Goal: Information Seeking & Learning: Learn about a topic

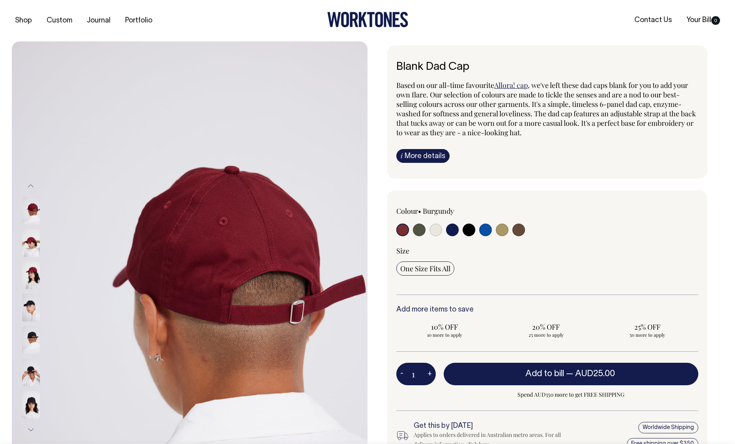
click at [401, 230] on input "radio" at bounding box center [402, 230] width 13 height 13
click at [420, 154] on link "i More details" at bounding box center [422, 156] width 53 height 14
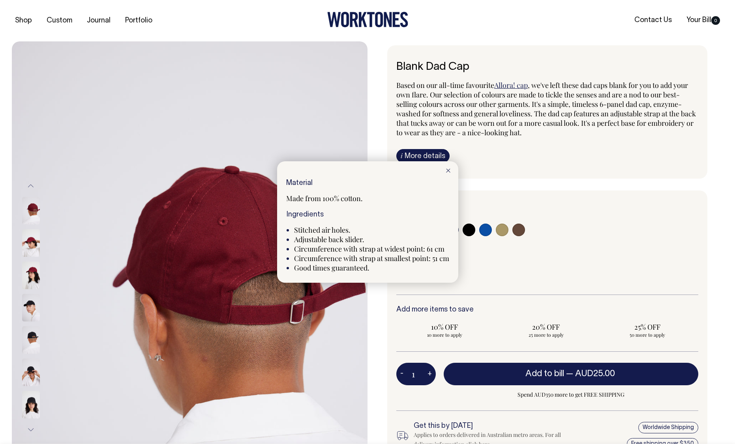
click at [420, 154] on div at bounding box center [367, 222] width 735 height 444
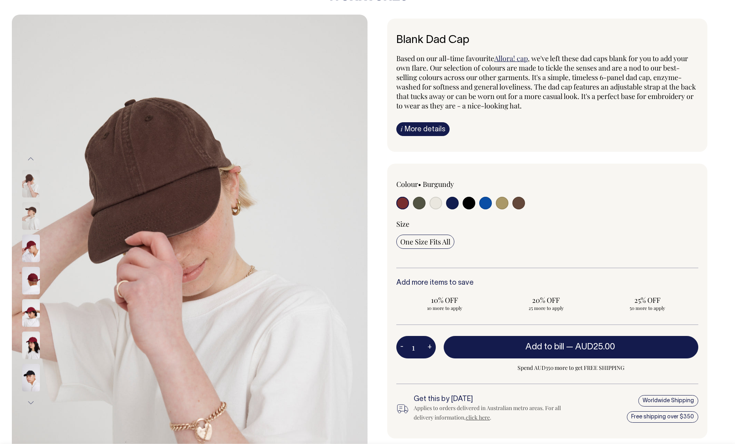
scroll to position [27, 0]
click at [32, 156] on button "Previous" at bounding box center [31, 159] width 12 height 18
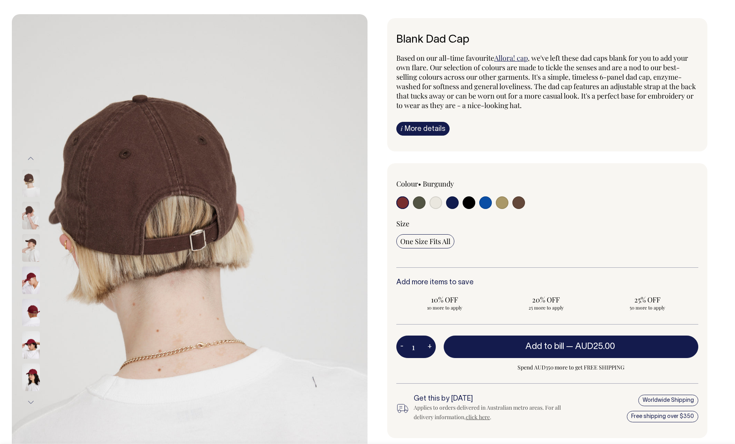
click at [32, 156] on button "Previous" at bounding box center [31, 159] width 12 height 18
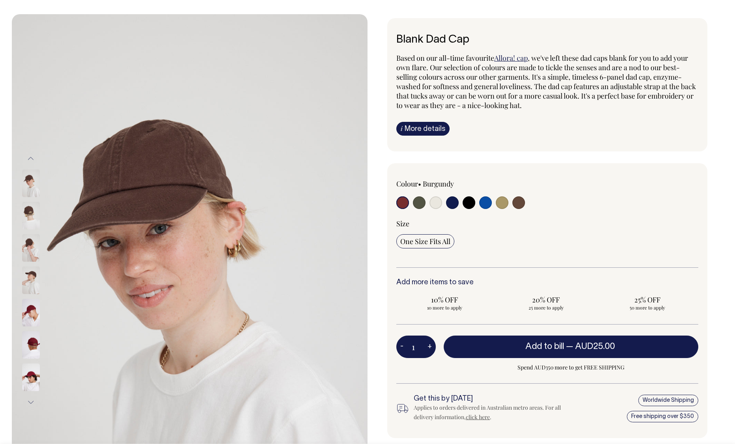
click at [32, 156] on button "Previous" at bounding box center [31, 159] width 12 height 18
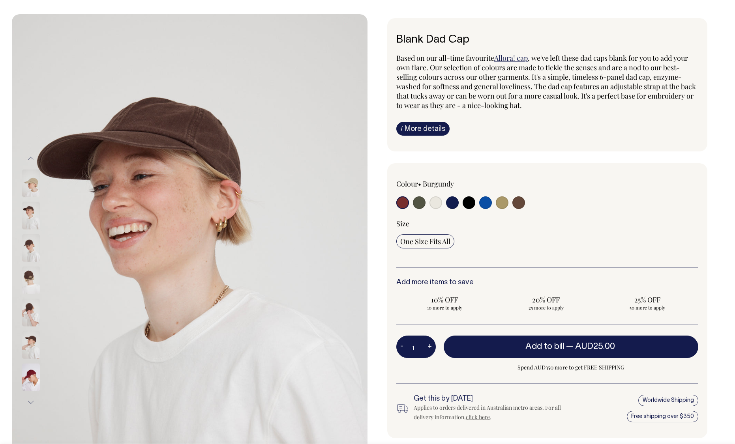
click at [32, 156] on button "Previous" at bounding box center [31, 159] width 12 height 18
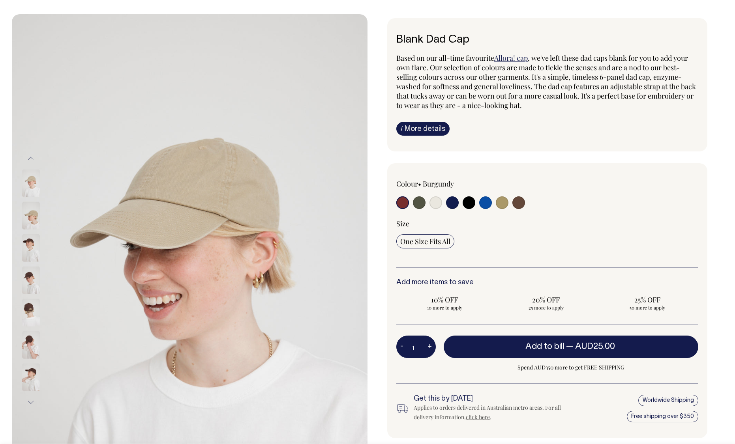
click at [32, 156] on button "Previous" at bounding box center [31, 159] width 12 height 18
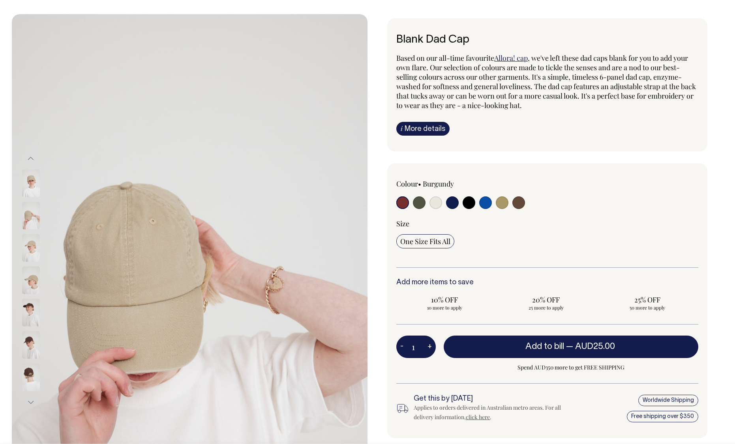
click at [32, 156] on button "Previous" at bounding box center [31, 159] width 12 height 18
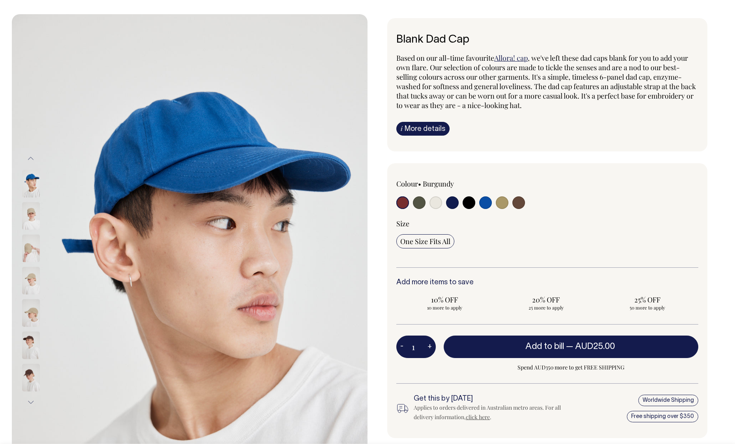
click at [32, 156] on button "Previous" at bounding box center [31, 159] width 12 height 18
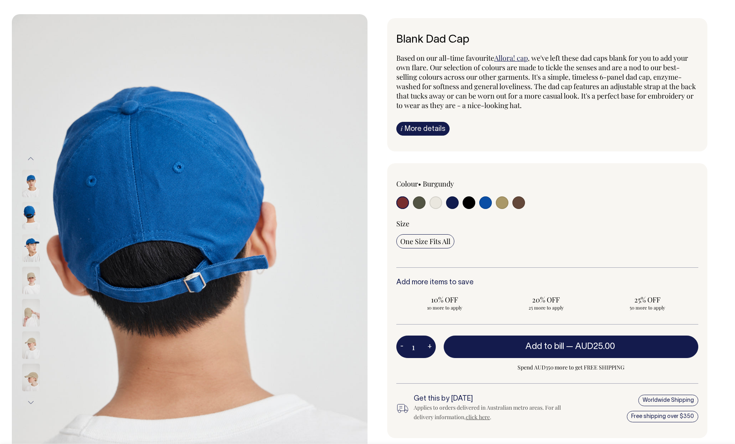
click at [32, 156] on button "Previous" at bounding box center [31, 159] width 12 height 18
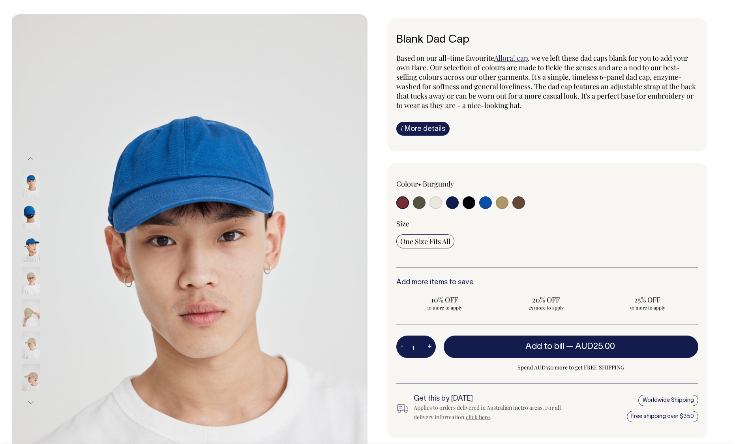
click at [32, 156] on button "Previous" at bounding box center [31, 159] width 12 height 18
click at [401, 206] on input "radio" at bounding box center [402, 203] width 13 height 13
click at [402, 202] on input "radio" at bounding box center [402, 203] width 13 height 13
click at [30, 400] on button "Next" at bounding box center [31, 403] width 12 height 18
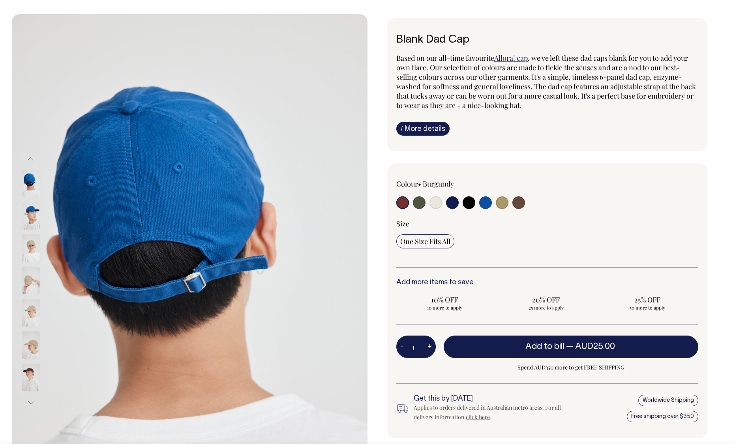
click at [30, 400] on button "Next" at bounding box center [31, 403] width 12 height 18
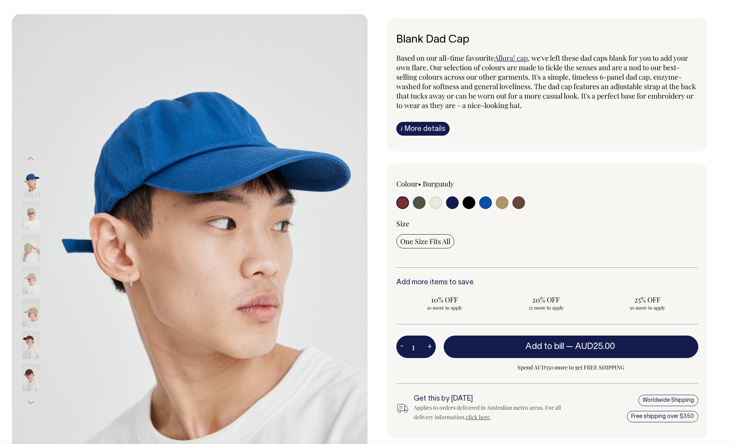
click at [30, 400] on button "Next" at bounding box center [31, 403] width 12 height 18
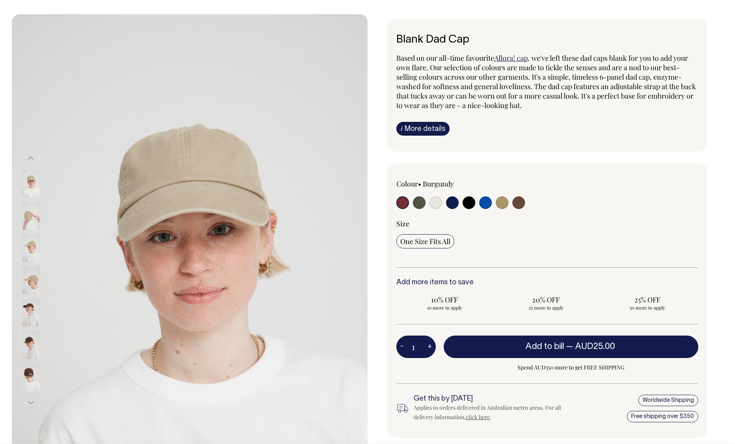
click at [30, 400] on button "Next" at bounding box center [31, 403] width 12 height 18
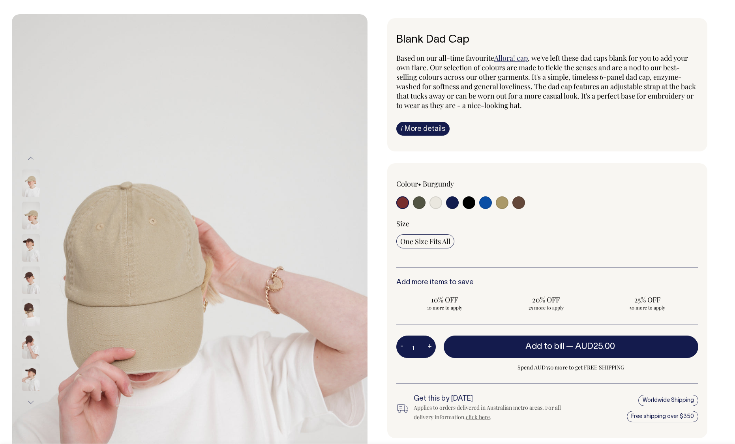
click at [30, 400] on button "Next" at bounding box center [31, 403] width 12 height 18
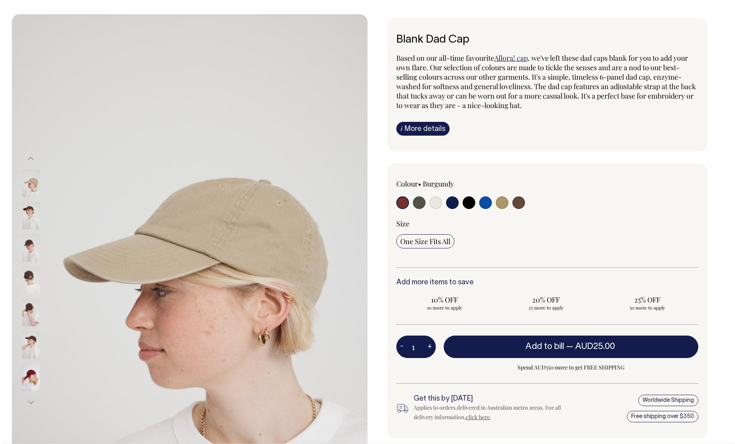
click at [30, 400] on button "Next" at bounding box center [31, 403] width 12 height 18
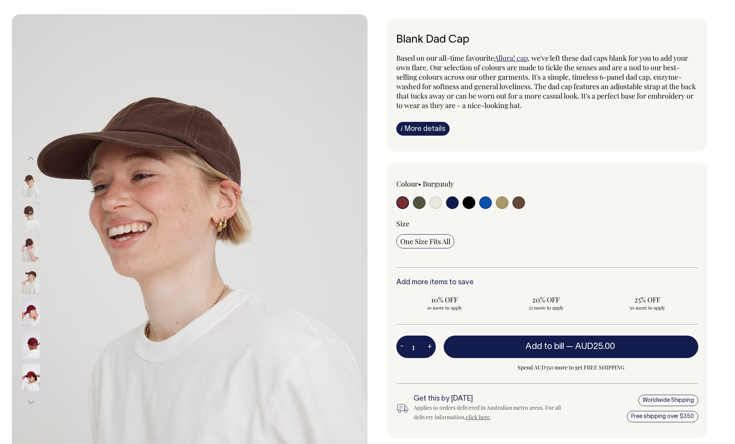
click at [30, 400] on button "Next" at bounding box center [31, 403] width 12 height 18
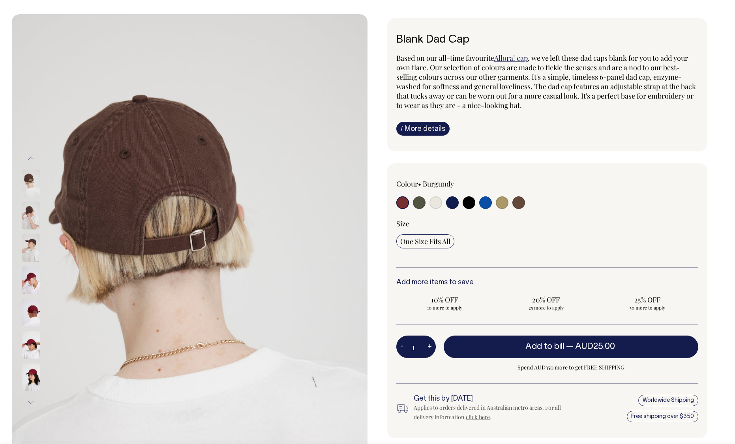
click at [30, 400] on button "Next" at bounding box center [31, 403] width 12 height 18
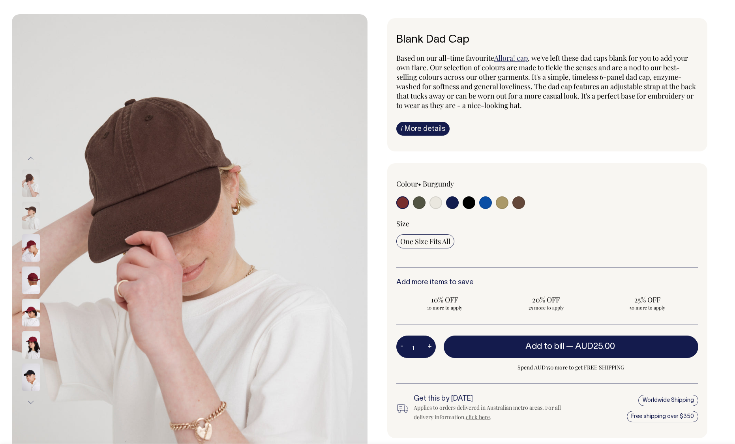
click at [30, 400] on button "Next" at bounding box center [31, 403] width 12 height 18
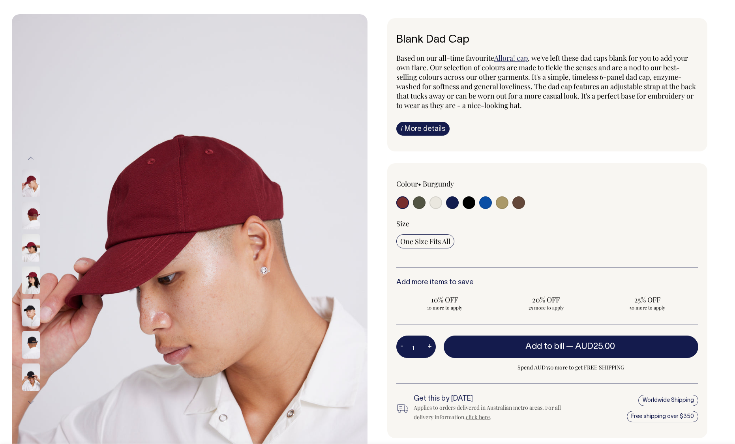
click at [30, 400] on button "Next" at bounding box center [31, 403] width 12 height 18
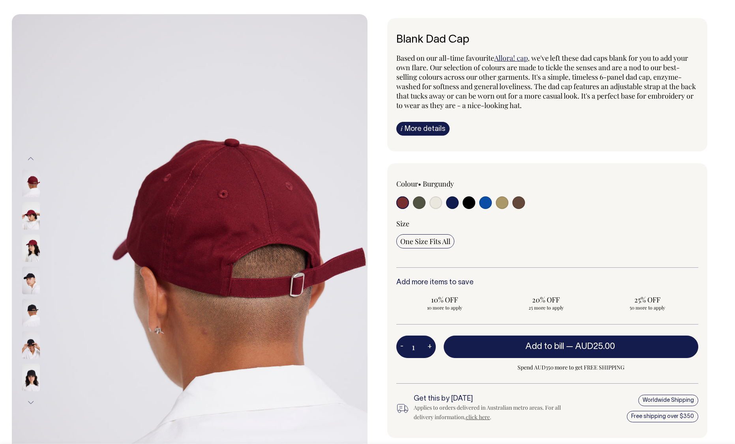
click at [30, 400] on button "Next" at bounding box center [31, 403] width 12 height 18
click at [32, 156] on button "Previous" at bounding box center [31, 159] width 12 height 18
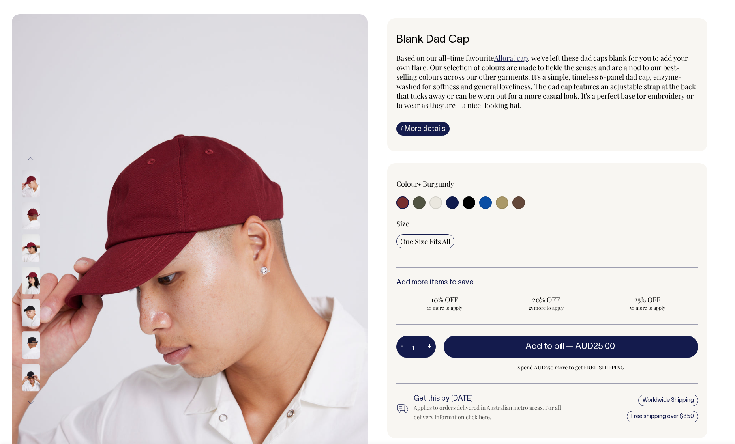
click at [34, 213] on img at bounding box center [31, 216] width 18 height 28
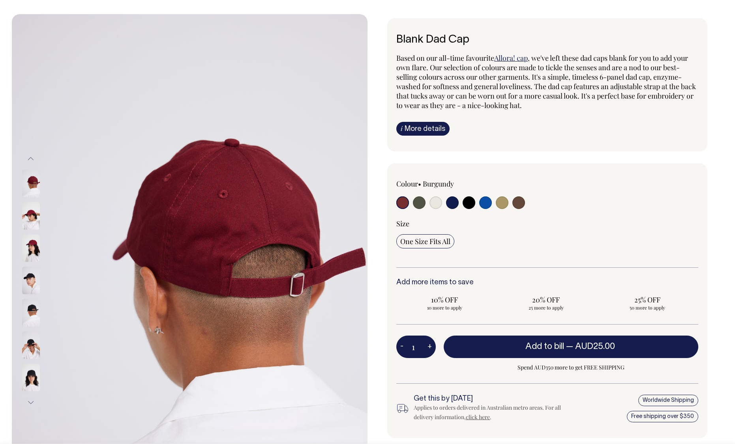
click at [33, 244] on img at bounding box center [31, 249] width 18 height 28
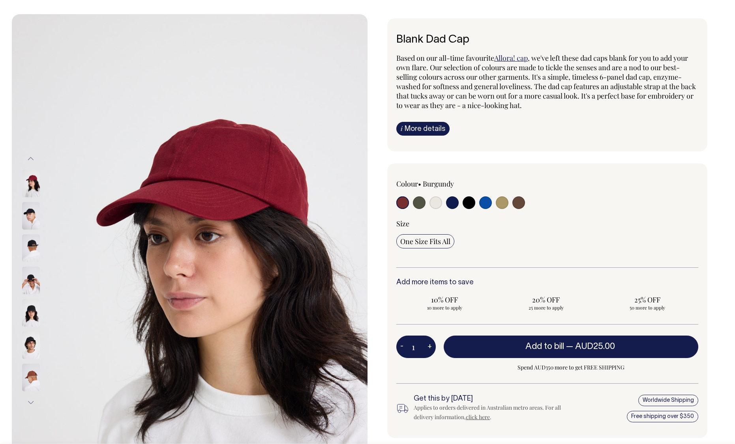
drag, startPoint x: 232, startPoint y: 142, endPoint x: 192, endPoint y: 1, distance: 146.2
drag, startPoint x: 397, startPoint y: 39, endPoint x: 467, endPoint y: 39, distance: 69.5
click at [467, 39] on h6 "Blank Dad Cap" at bounding box center [547, 40] width 302 height 12
copy h6 "Blank Dad Cap"
